Goal: Transaction & Acquisition: Purchase product/service

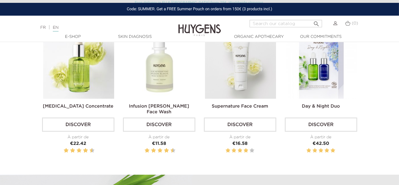
scroll to position [189, 0]
click at [170, 121] on link "Discover" at bounding box center [159, 124] width 72 height 14
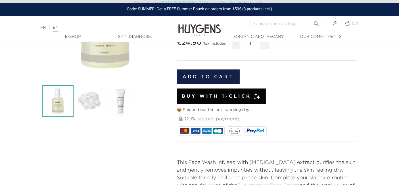
scroll to position [121, 0]
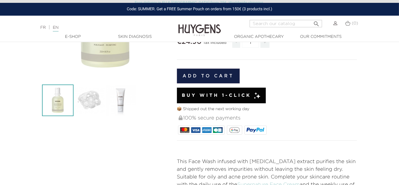
click at [196, 97] on span "Buy with 1-Click" at bounding box center [217, 95] width 70 height 7
